Goal: Transaction & Acquisition: Purchase product/service

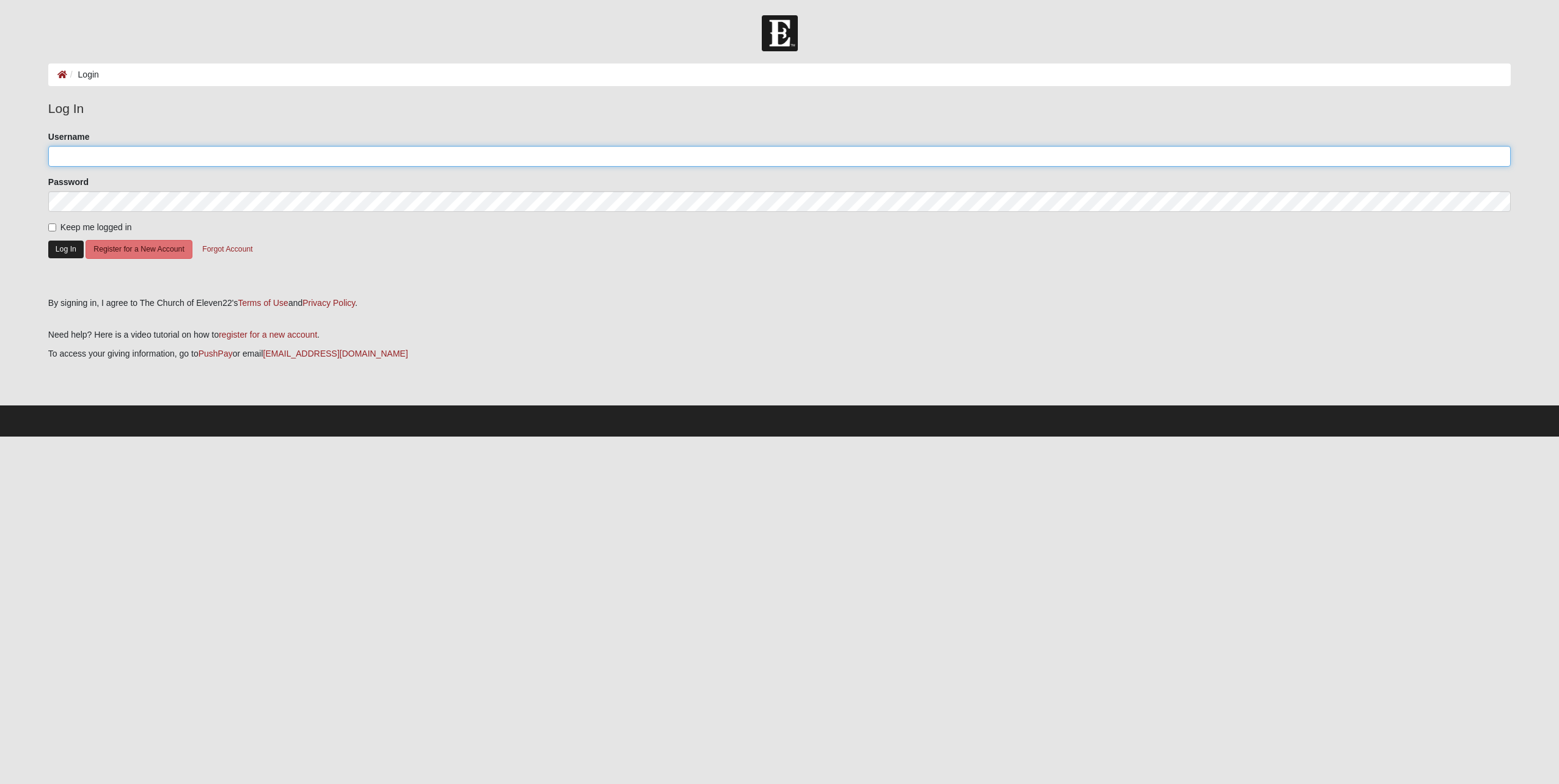
type input "gsimo001"
click at [53, 249] on button "Log In" at bounding box center [66, 249] width 36 height 18
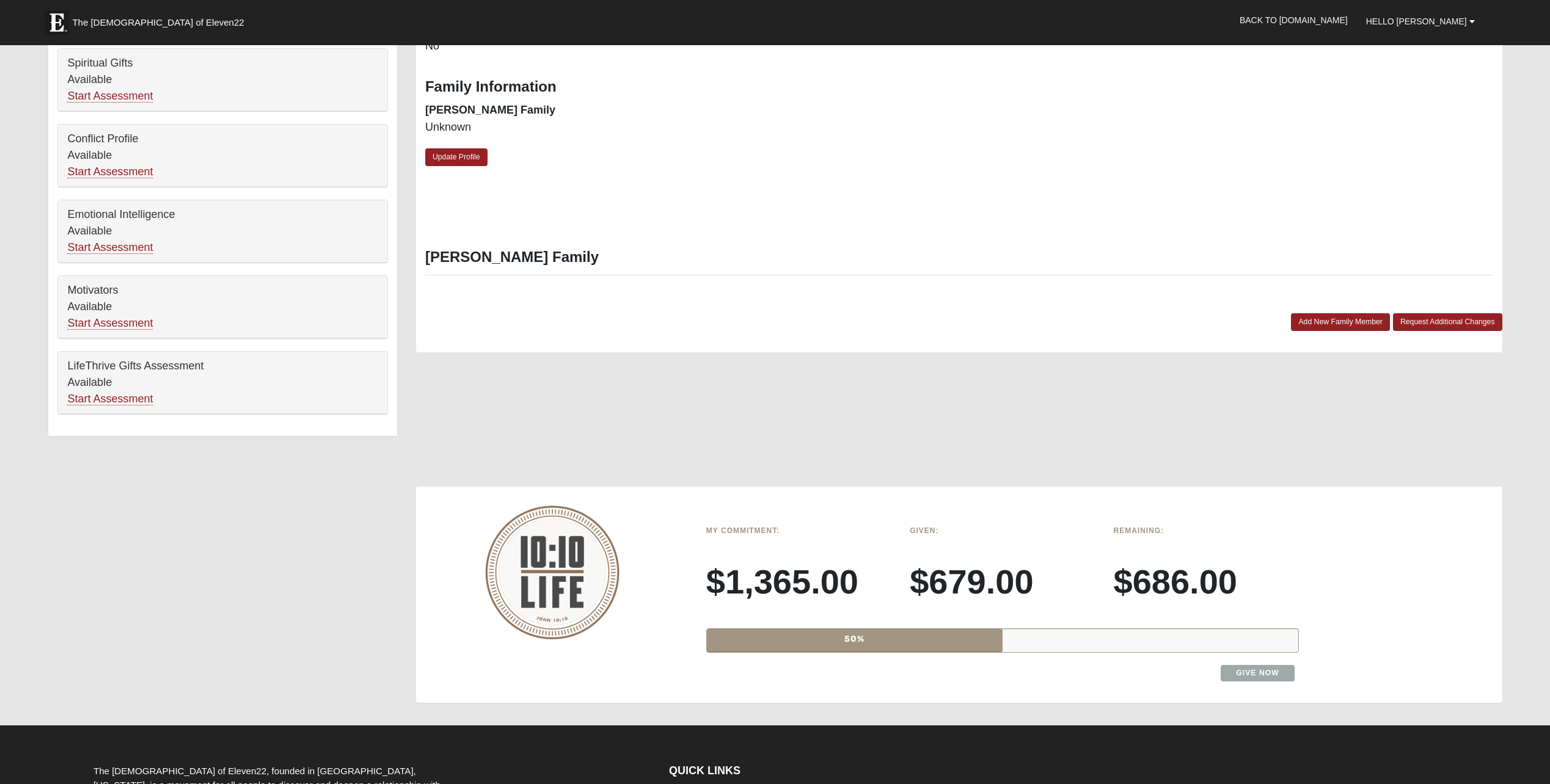
scroll to position [672, 0]
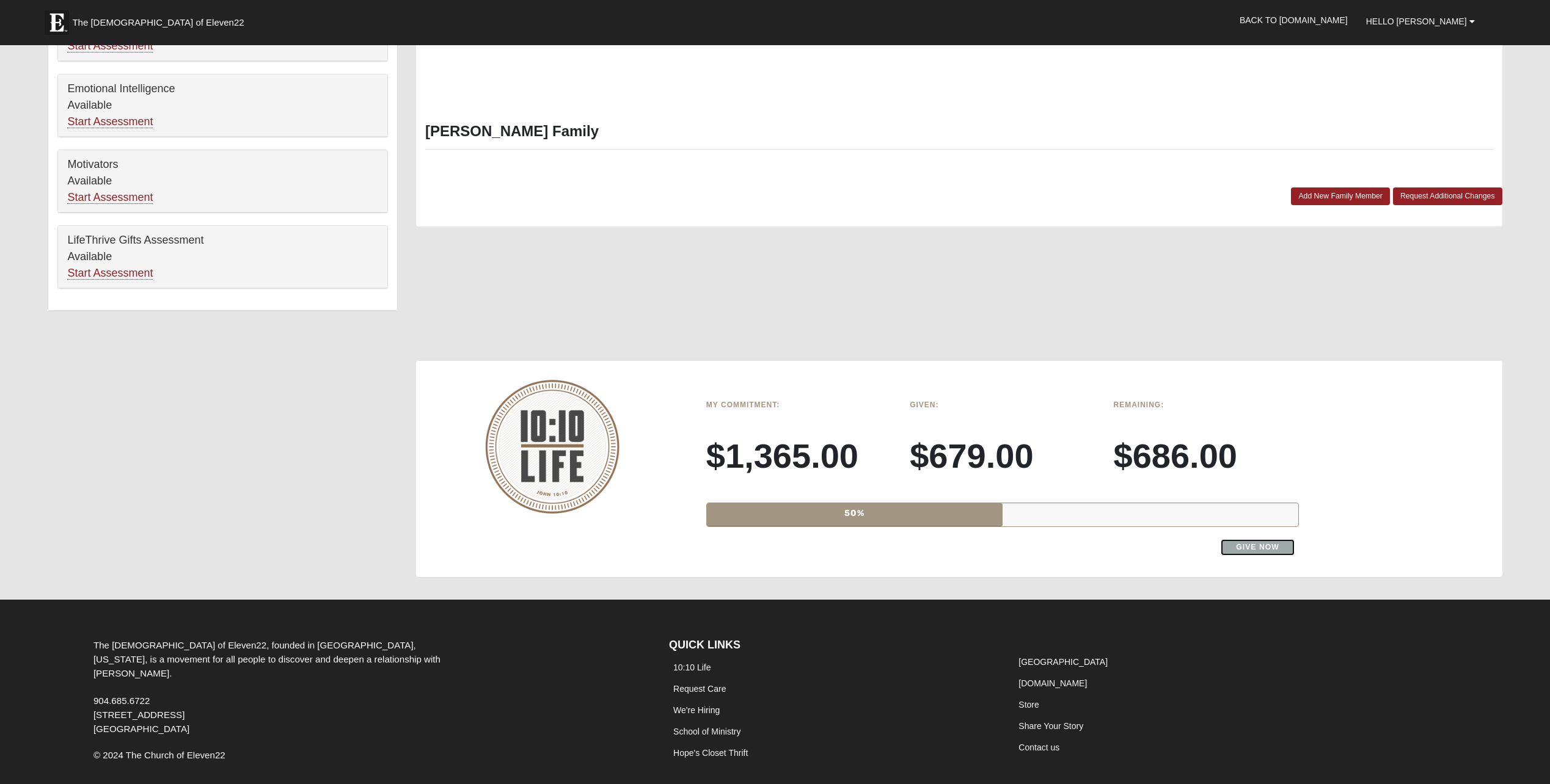
click at [1253, 548] on link "Give Now" at bounding box center [1258, 547] width 74 height 17
